Goal: Task Accomplishment & Management: Use online tool/utility

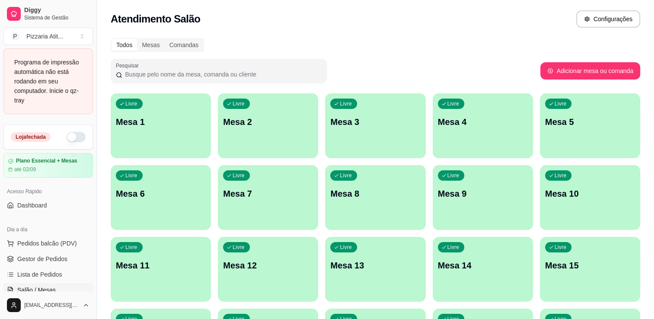
click at [74, 139] on button "button" at bounding box center [76, 137] width 19 height 10
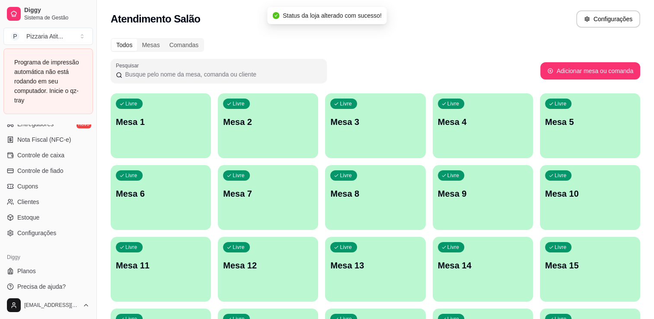
scroll to position [378, 0]
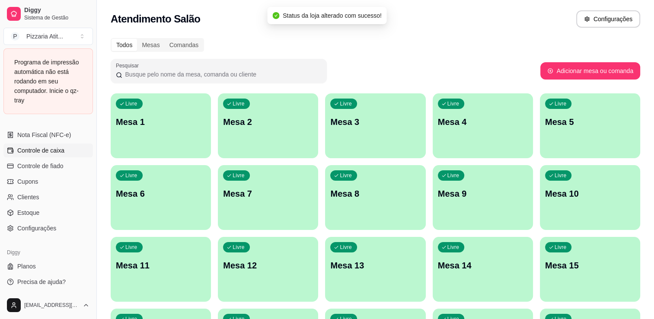
click at [62, 152] on span "Controle de caixa" at bounding box center [40, 150] width 47 height 9
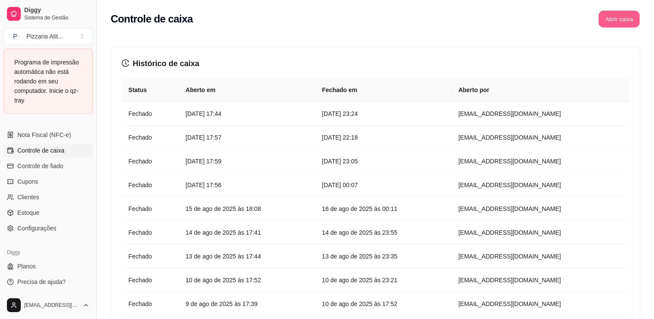
click at [626, 18] on button "Abrir caixa" at bounding box center [619, 19] width 41 height 17
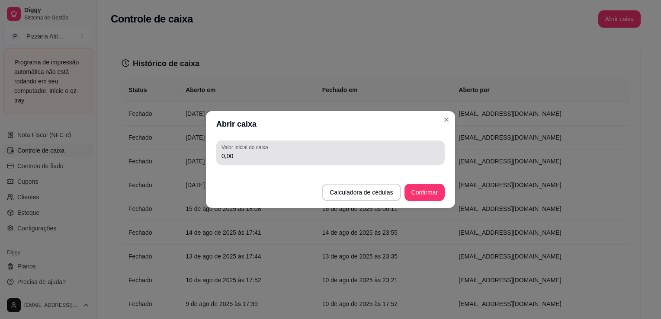
click at [348, 155] on input "0,00" at bounding box center [330, 156] width 218 height 9
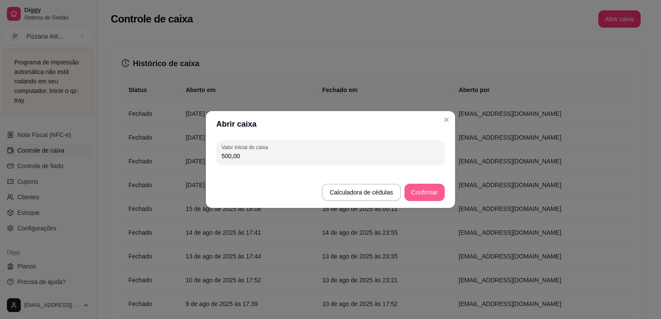
type input "500,00"
click at [426, 190] on button "Confirmar" at bounding box center [424, 192] width 39 height 17
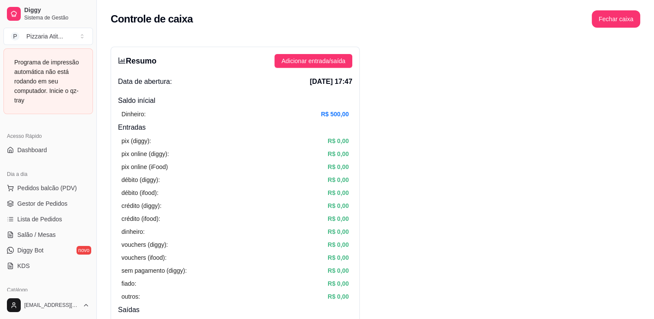
scroll to position [53, 0]
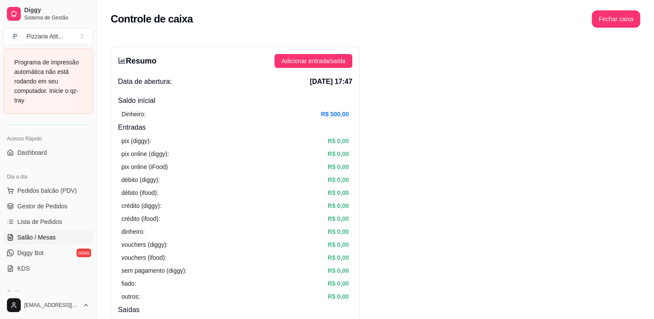
click at [51, 234] on span "Salão / Mesas" at bounding box center [36, 237] width 38 height 9
